Goal: Information Seeking & Learning: Learn about a topic

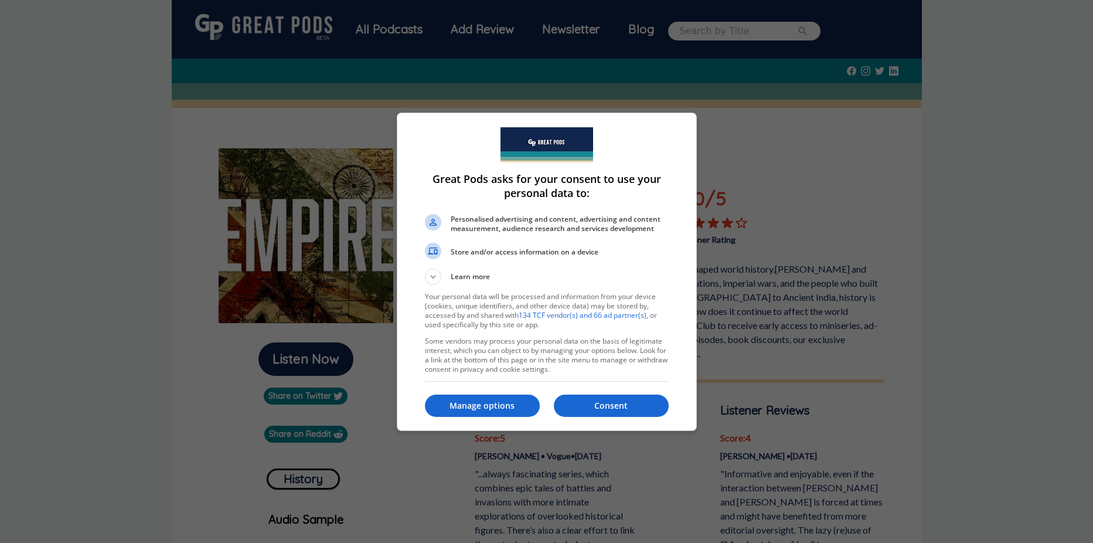
click at [618, 402] on p "Consent" at bounding box center [611, 406] width 115 height 12
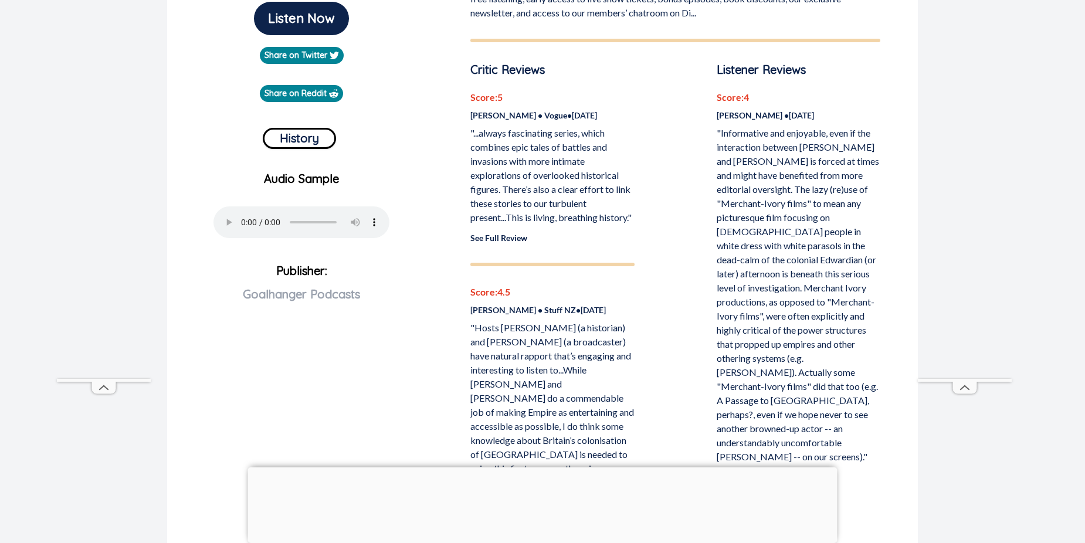
scroll to position [352, 0]
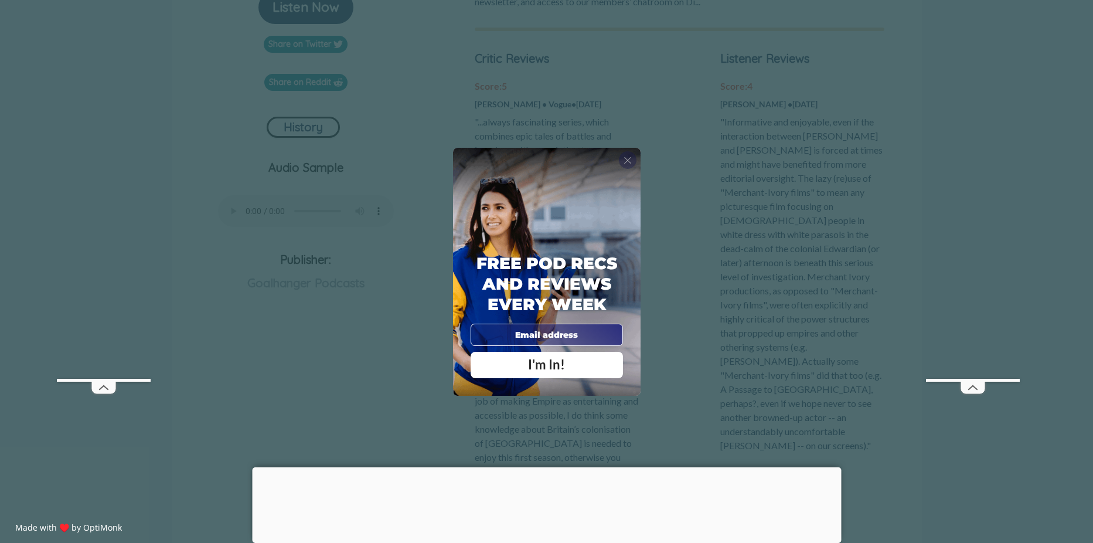
click at [627, 160] on span "X" at bounding box center [628, 160] width 8 height 12
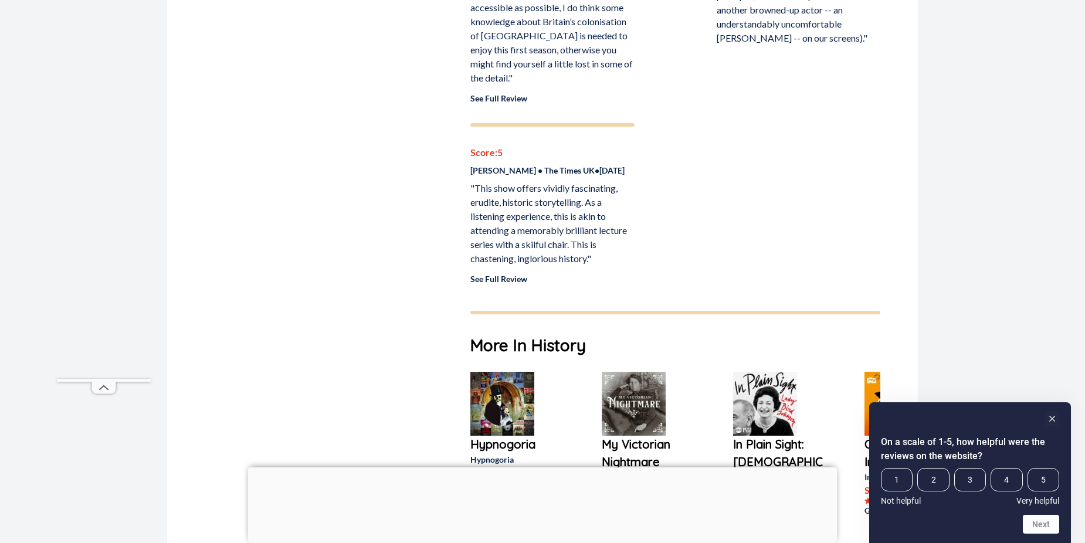
scroll to position [762, 0]
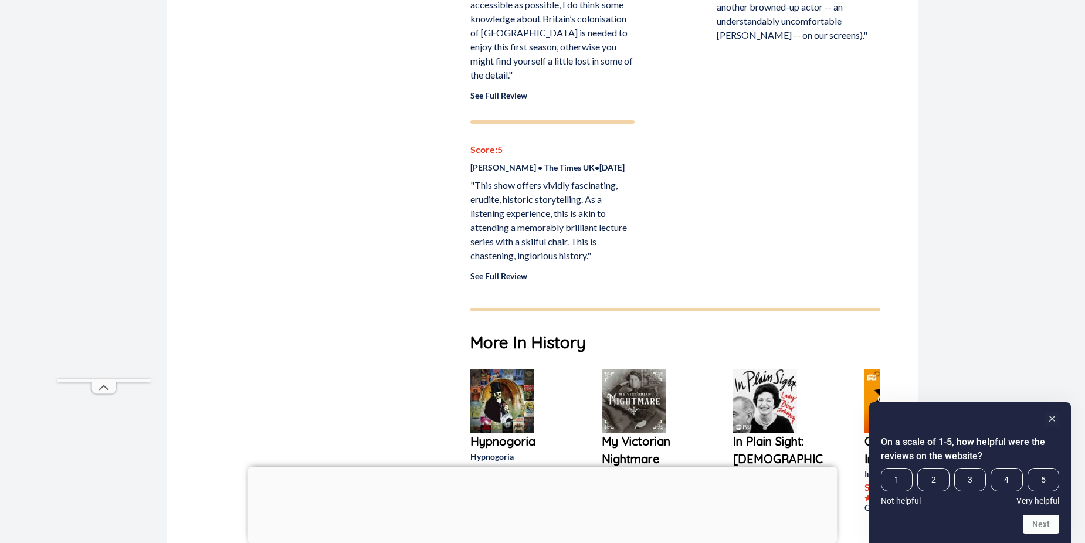
click at [509, 281] on link "See Full Review" at bounding box center [498, 276] width 57 height 10
click at [1055, 421] on rect "Hide survey" at bounding box center [1052, 419] width 14 height 14
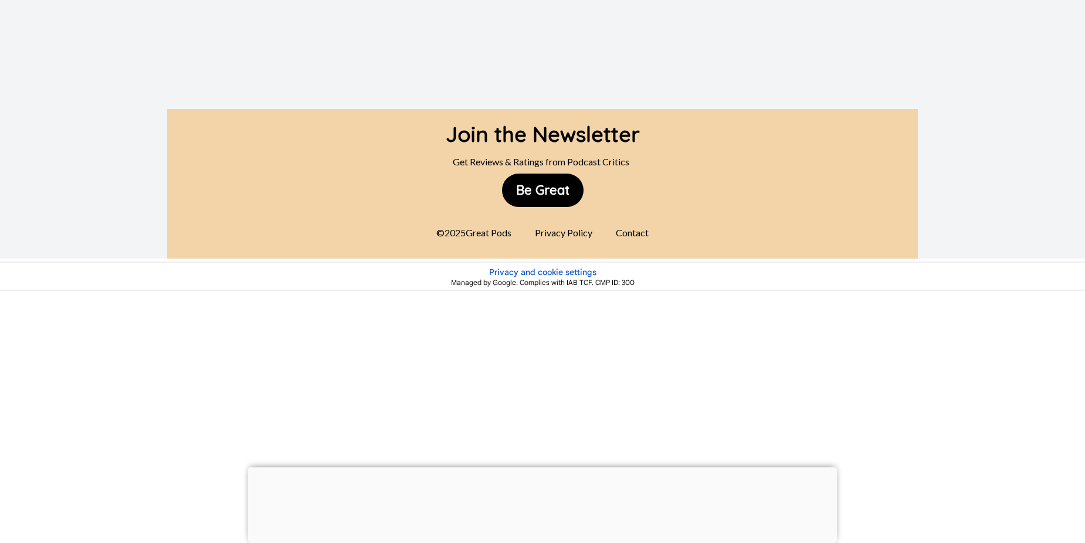
scroll to position [0, 0]
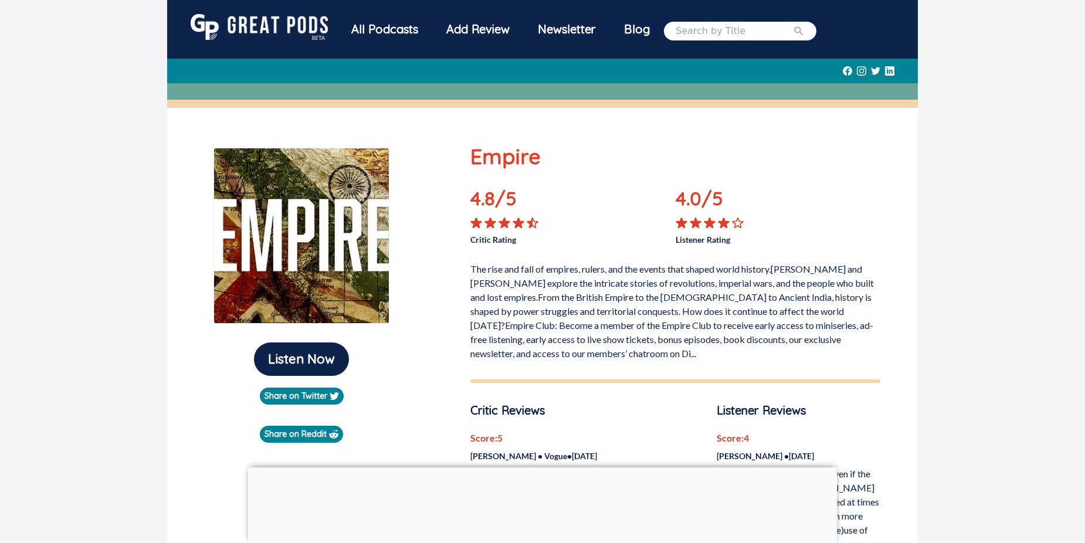
click at [255, 22] on img at bounding box center [259, 27] width 137 height 26
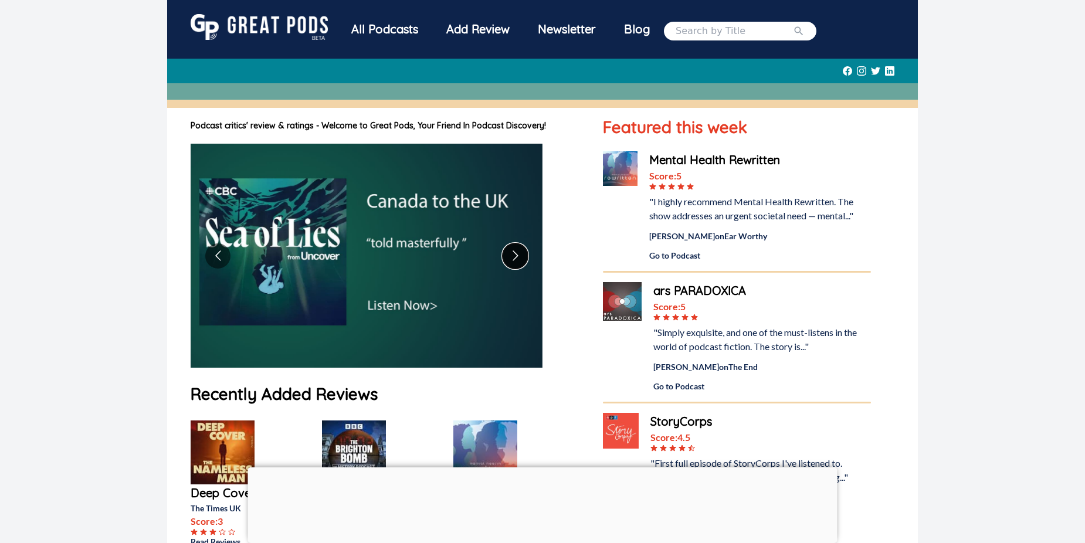
click at [519, 260] on button "Go to next slide" at bounding box center [514, 255] width 25 height 25
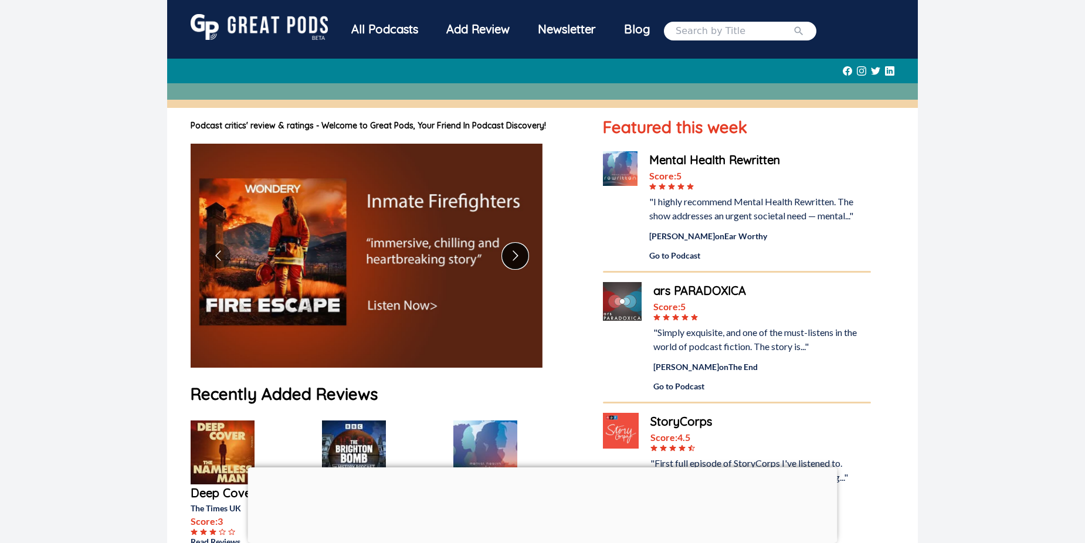
click at [519, 260] on button "Go to next slide" at bounding box center [514, 255] width 25 height 25
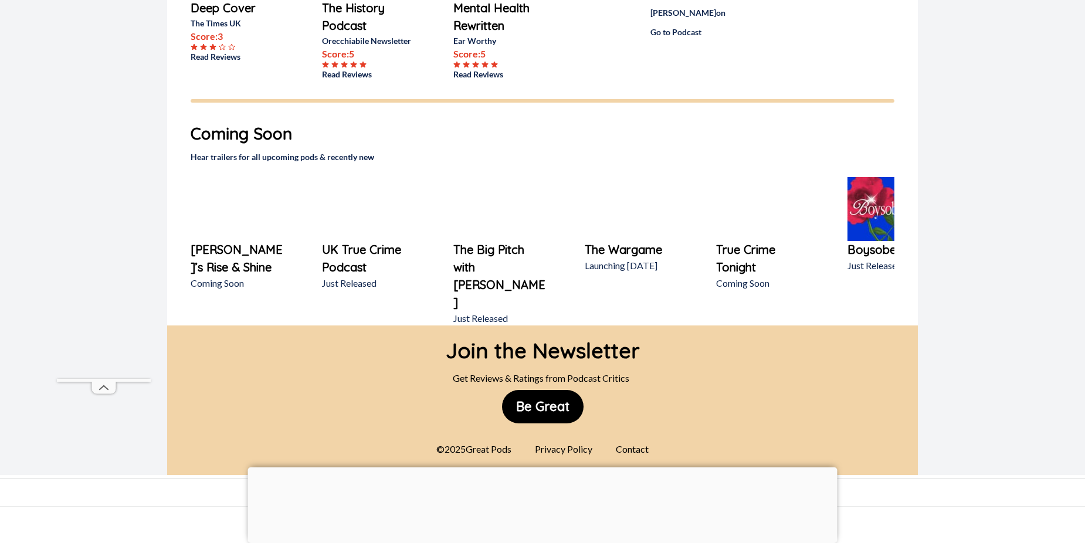
scroll to position [689, 0]
